Goal: Task Accomplishment & Management: Use online tool/utility

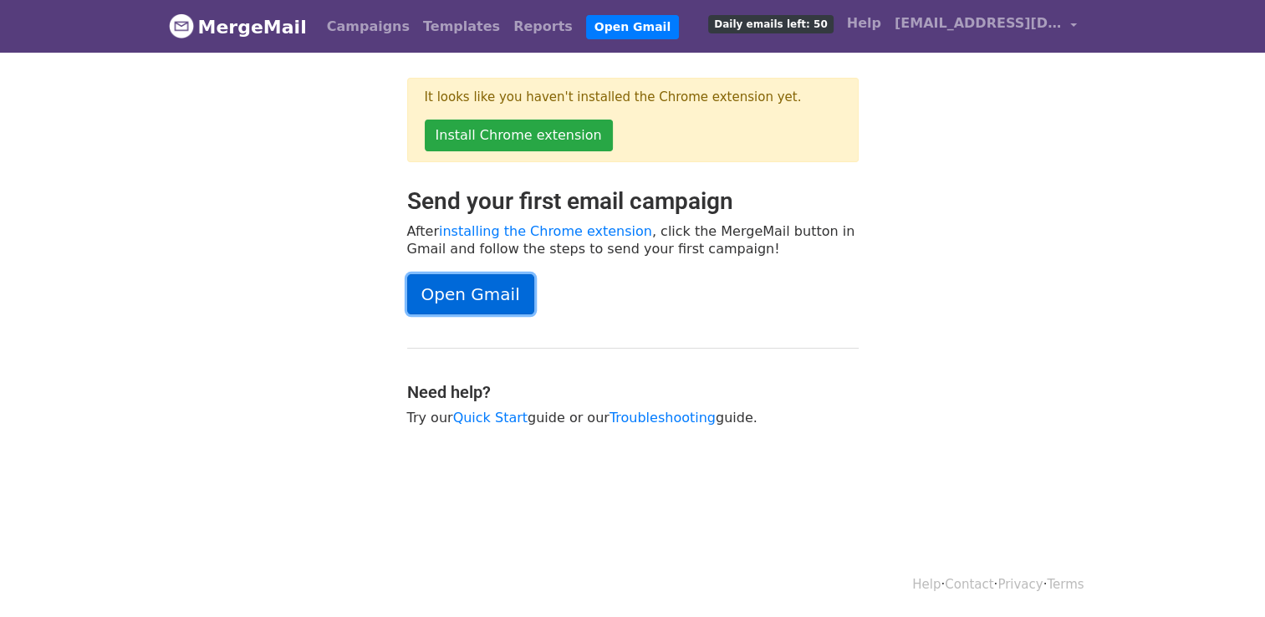
click at [534, 314] on link "Open Gmail" at bounding box center [470, 294] width 127 height 40
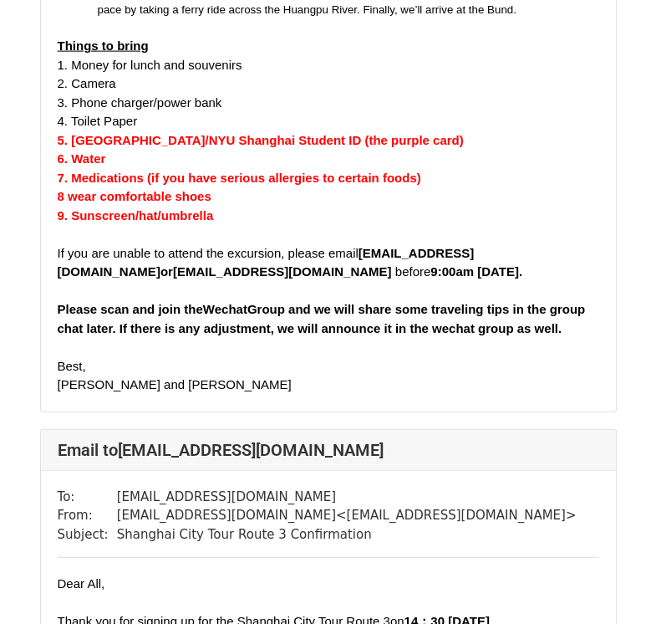
scroll to position [1974, 0]
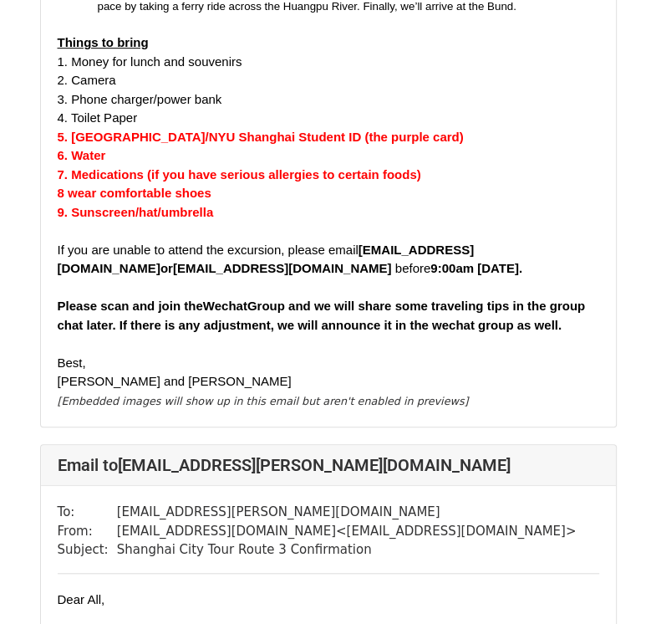
scroll to position [455, 0]
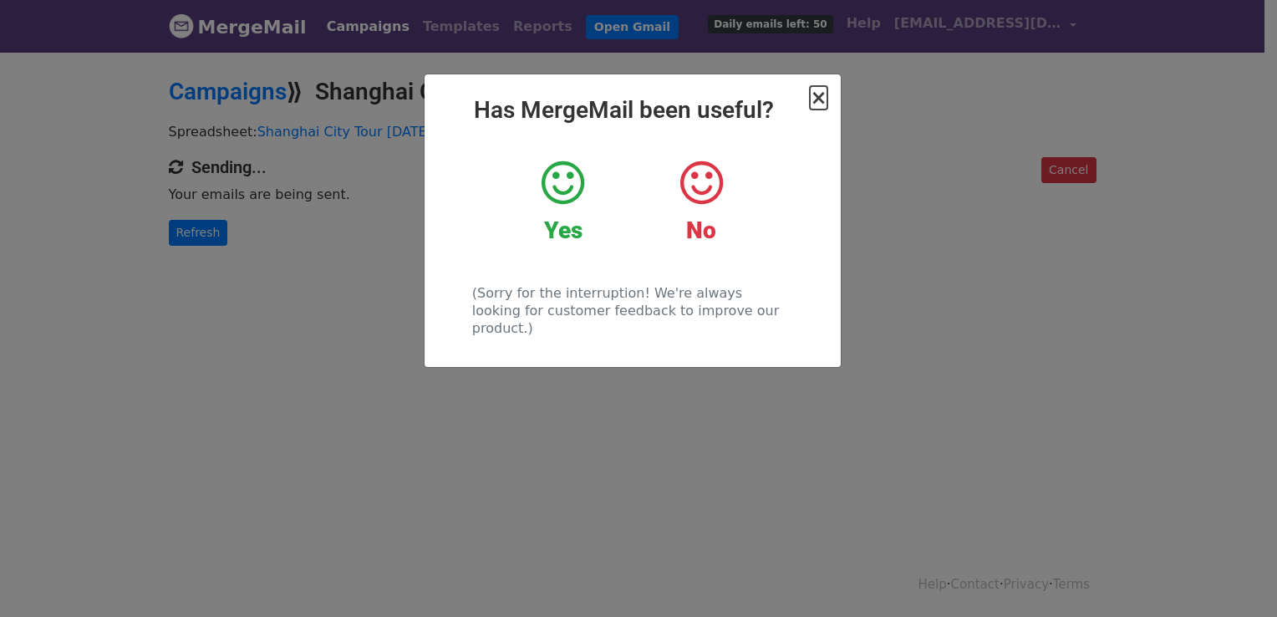
click at [817, 106] on span "×" at bounding box center [818, 97] width 17 height 23
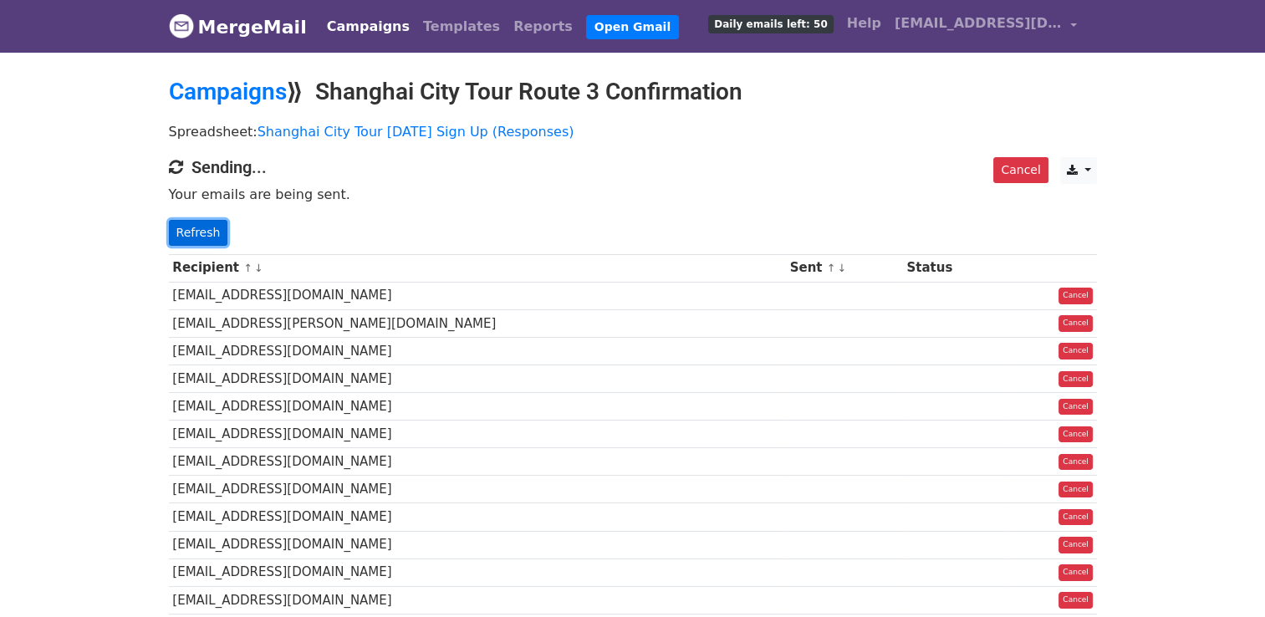
click at [210, 245] on link "Refresh" at bounding box center [198, 233] width 59 height 26
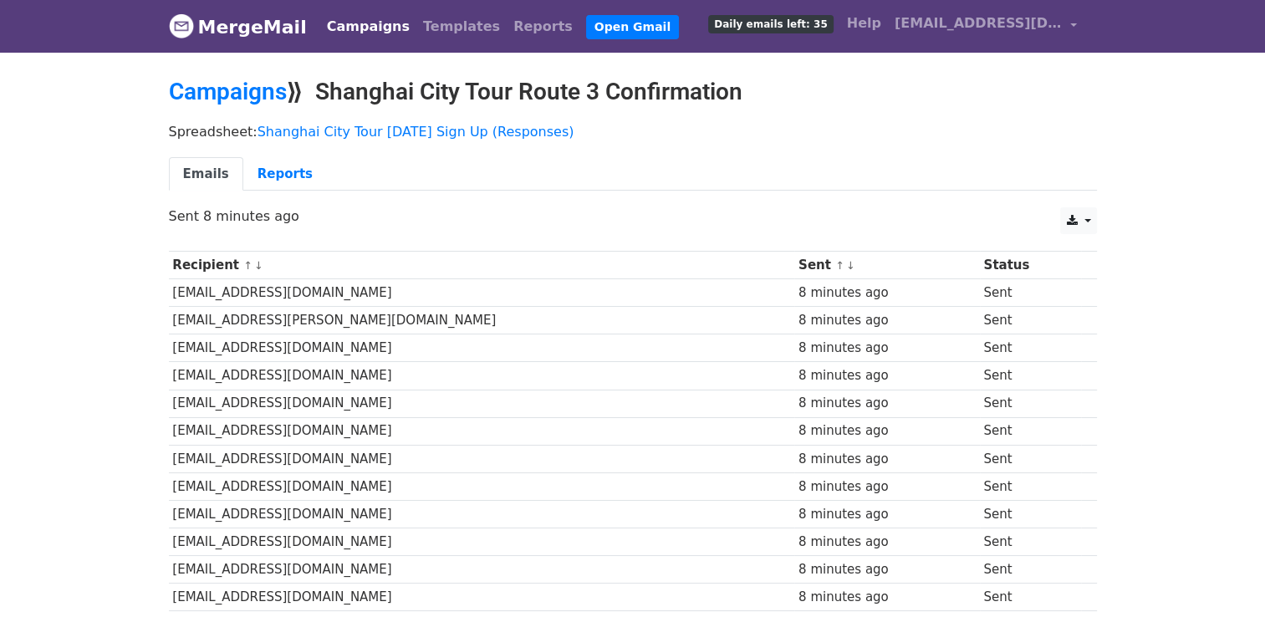
scroll to position [270, 0]
